Goal: Task Accomplishment & Management: Manage account settings

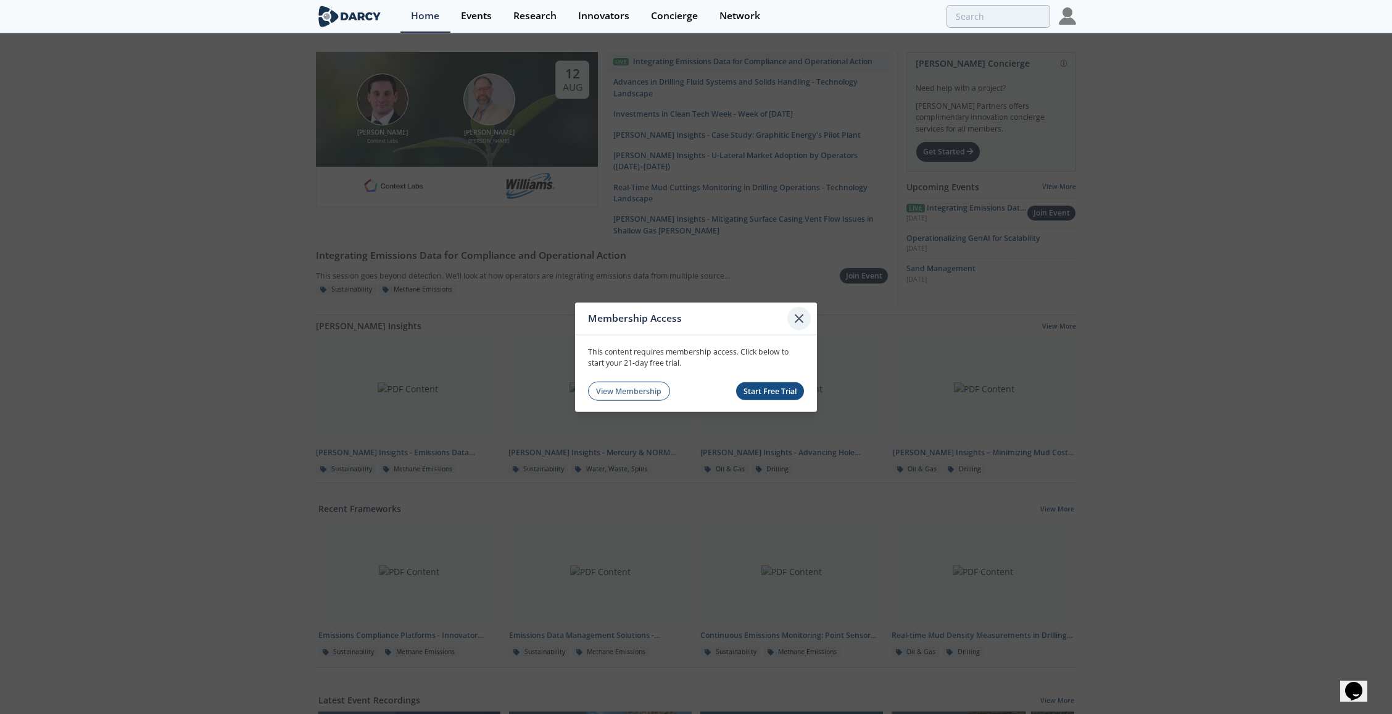
click at [797, 317] on icon at bounding box center [799, 318] width 7 height 7
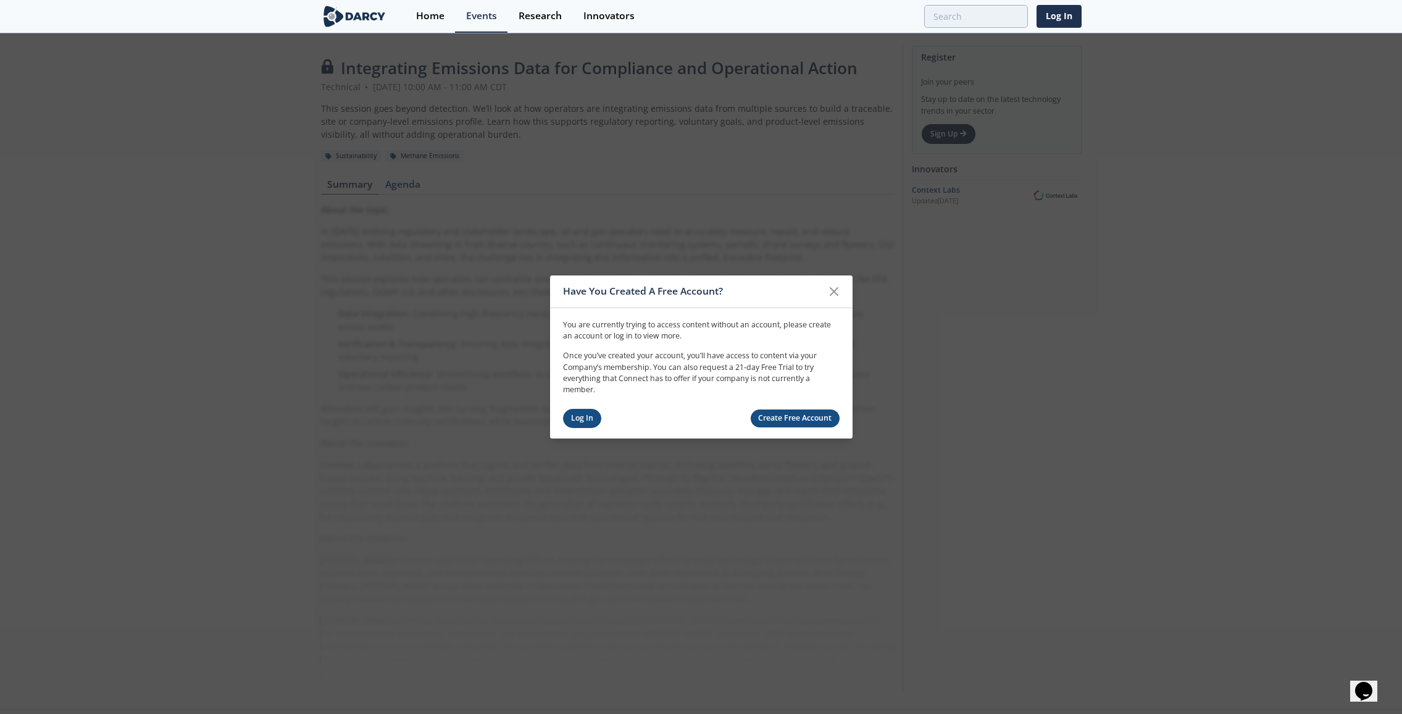
click at [563, 415] on link "Log In" at bounding box center [582, 418] width 39 height 19
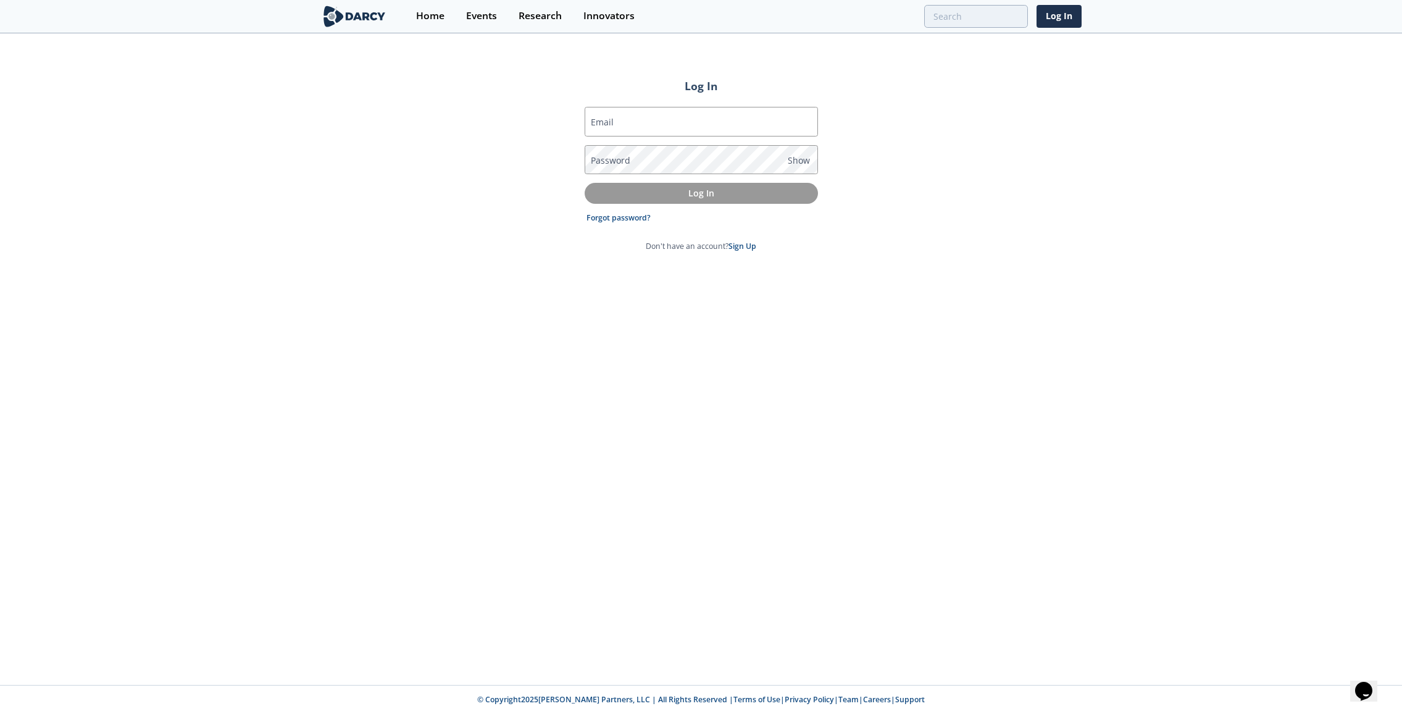
type input "[EMAIL_ADDRESS][DOMAIN_NAME]"
click at [639, 202] on button "Log In" at bounding box center [701, 193] width 233 height 20
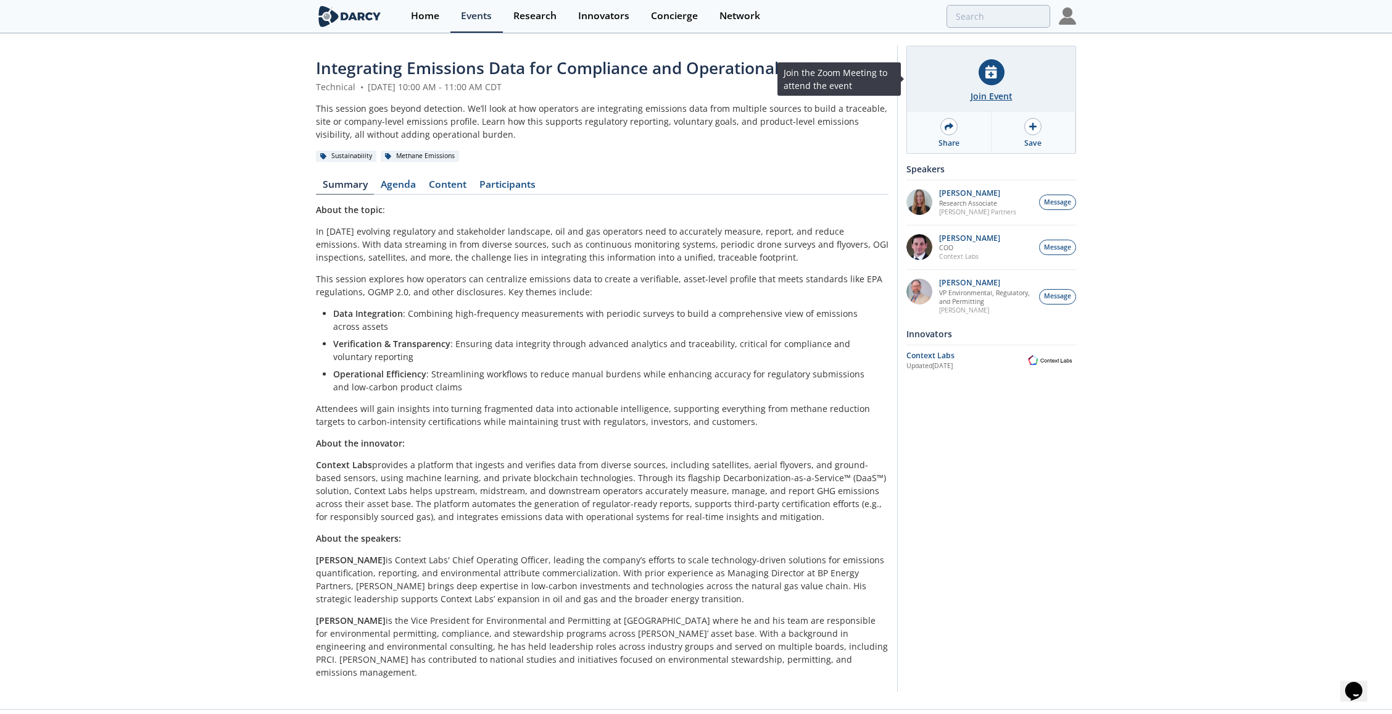
click at [985, 78] on div at bounding box center [992, 72] width 26 height 26
